Goal: Check status: Check status

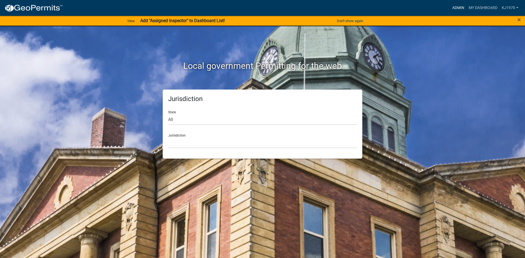
click at [457, 7] on link "Admin" at bounding box center [458, 8] width 16 height 10
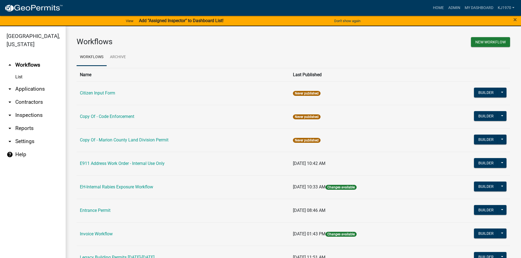
click at [26, 83] on link "arrow_drop_down Applications" at bounding box center [33, 89] width 66 height 13
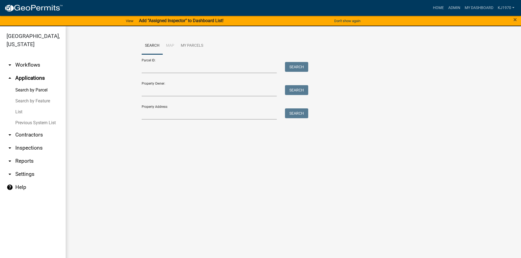
click at [21, 107] on link "List" at bounding box center [33, 112] width 66 height 11
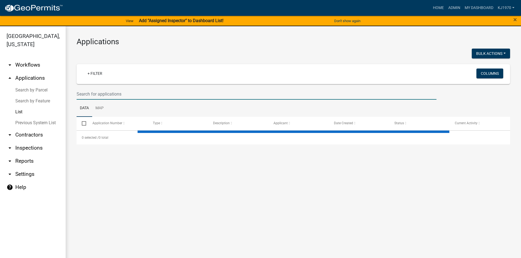
click at [112, 94] on input "text" at bounding box center [257, 94] width 360 height 11
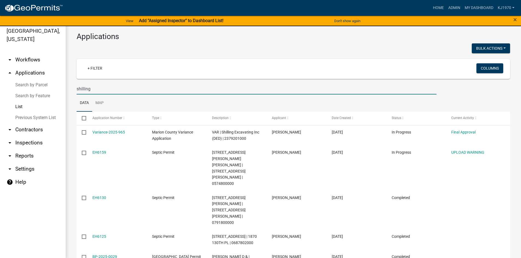
scroll to position [7, 0]
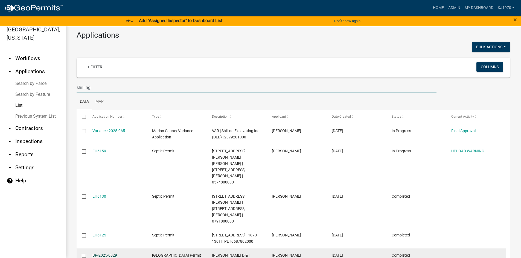
type input "shilling"
click at [101, 253] on link "BP-2025-0029" at bounding box center [104, 255] width 25 height 4
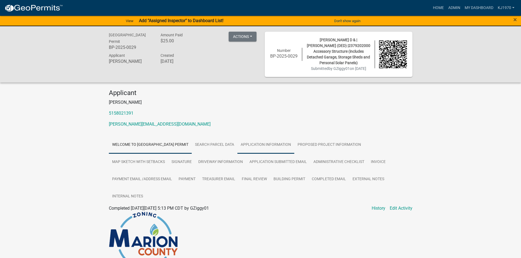
click at [267, 143] on link "Application Information" at bounding box center [265, 144] width 57 height 17
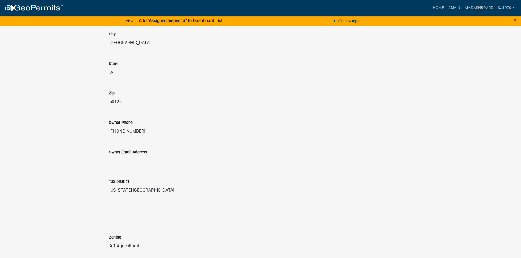
scroll to position [16, 0]
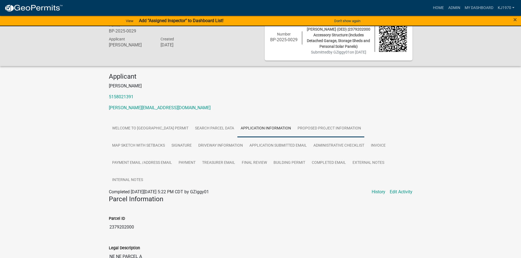
click at [322, 128] on link "Proposed Project Information" at bounding box center [329, 128] width 70 height 17
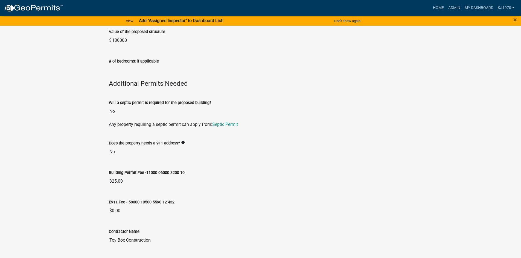
scroll to position [0, 0]
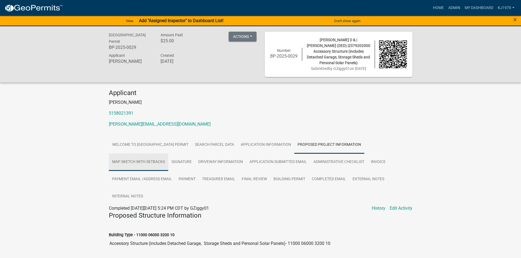
click at [126, 162] on link "Map Sketch with Setbacks" at bounding box center [138, 162] width 59 height 17
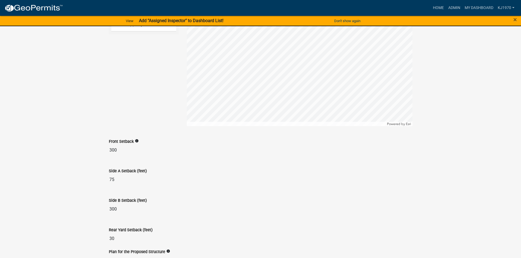
scroll to position [394, 0]
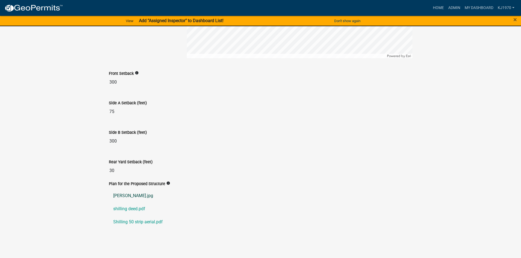
click at [119, 194] on link "[PERSON_NAME].jpg" at bounding box center [260, 195] width 303 height 13
click at [117, 222] on link "Shilling 50 strip aerial.pdf" at bounding box center [260, 222] width 303 height 13
